Goal: Information Seeking & Learning: Learn about a topic

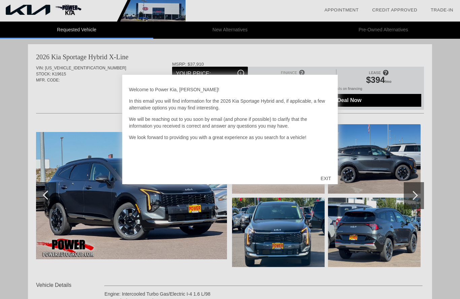
click at [327, 177] on div "EXIT" at bounding box center [326, 178] width 24 height 20
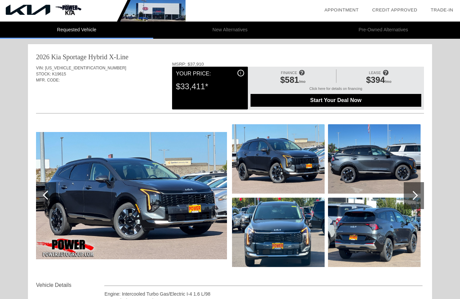
click at [410, 196] on div at bounding box center [413, 195] width 9 height 9
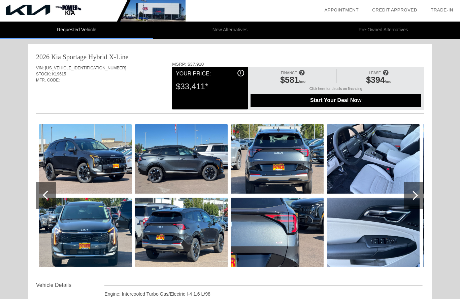
click at [414, 192] on div at bounding box center [413, 195] width 9 height 9
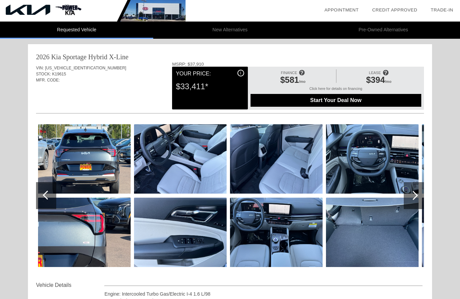
click at [411, 195] on div at bounding box center [413, 195] width 9 height 9
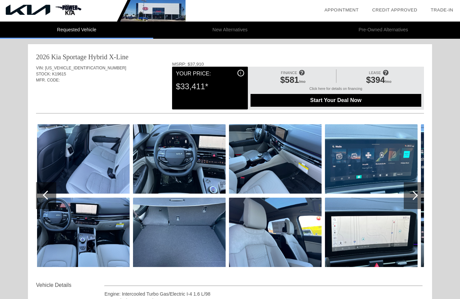
click at [414, 197] on div at bounding box center [413, 195] width 9 height 9
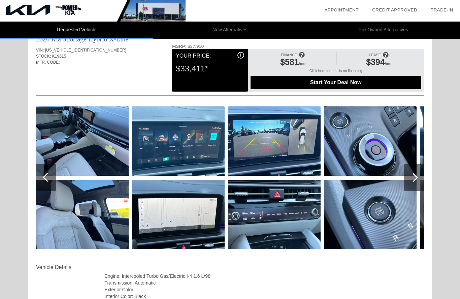
scroll to position [18, 0]
click at [410, 178] on div at bounding box center [413, 177] width 9 height 9
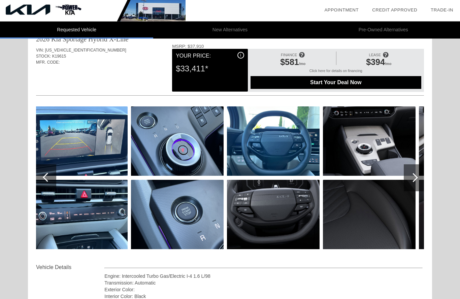
scroll to position [18, 0]
click at [412, 175] on div at bounding box center [413, 177] width 9 height 9
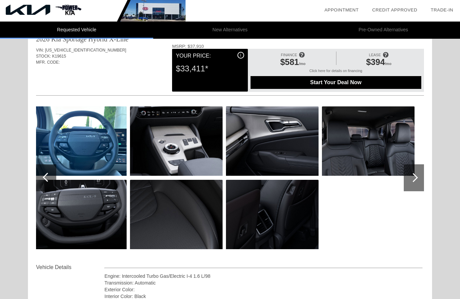
click at [414, 176] on div at bounding box center [413, 177] width 9 height 9
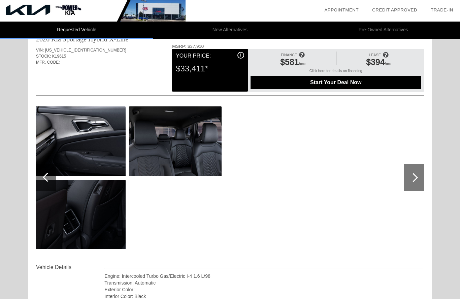
click at [414, 178] on div at bounding box center [413, 177] width 9 height 9
click at [412, 176] on div at bounding box center [413, 177] width 9 height 9
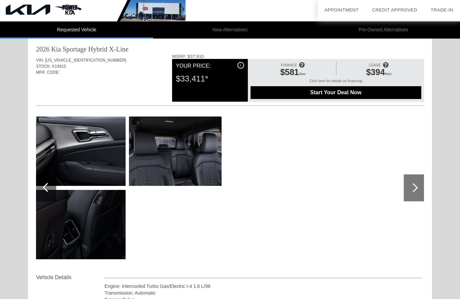
scroll to position [0, 0]
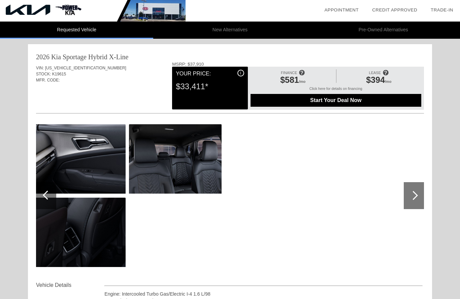
click at [380, 109] on div "FINANCE $581 /mo LEASE $394 /mo Click here for details on financing Start Your …" at bounding box center [336, 88] width 176 height 43
click at [414, 193] on div at bounding box center [413, 195] width 9 height 9
click at [416, 199] on div at bounding box center [414, 195] width 20 height 27
